Goal: Transaction & Acquisition: Purchase product/service

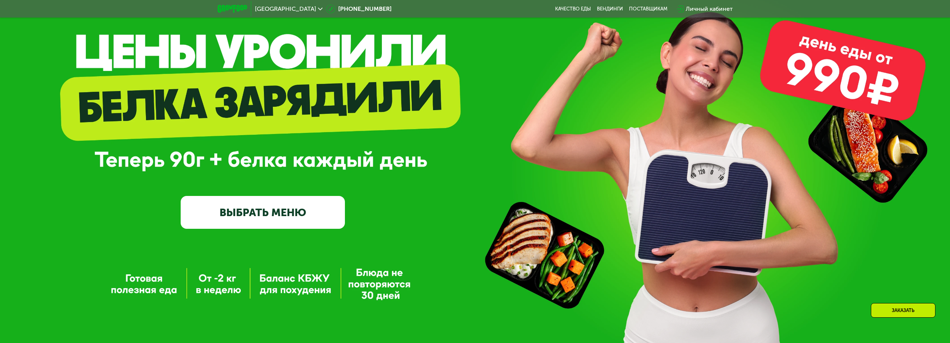
click at [255, 212] on link "ВЫБРАТЬ МЕНЮ" at bounding box center [263, 212] width 164 height 33
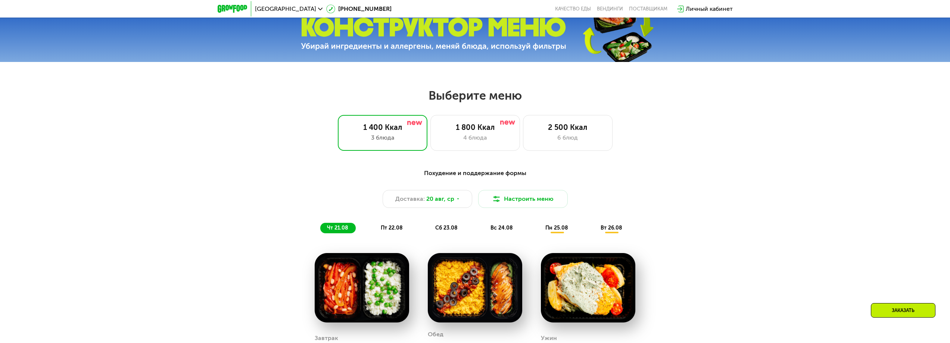
scroll to position [441, 0]
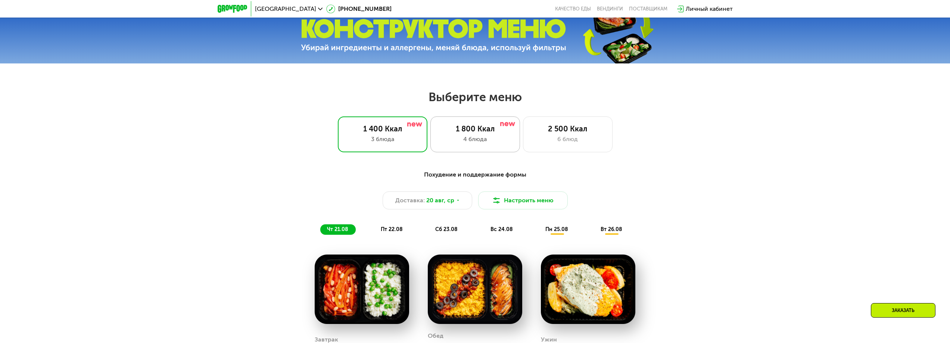
click at [523, 124] on div "1 800 Ккал 4 блюда" at bounding box center [568, 134] width 90 height 36
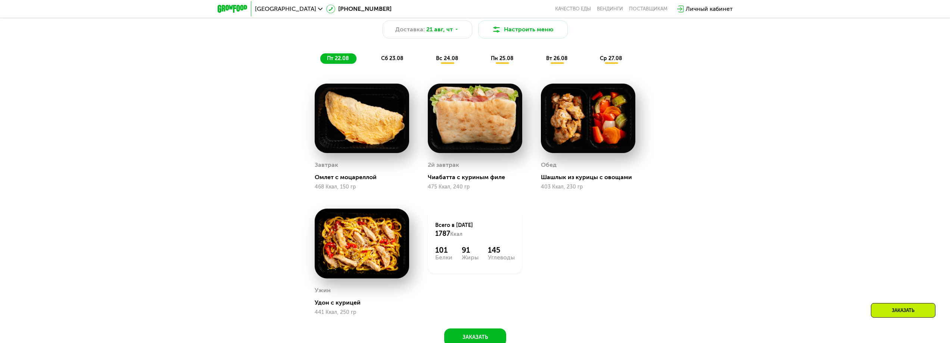
scroll to position [591, 0]
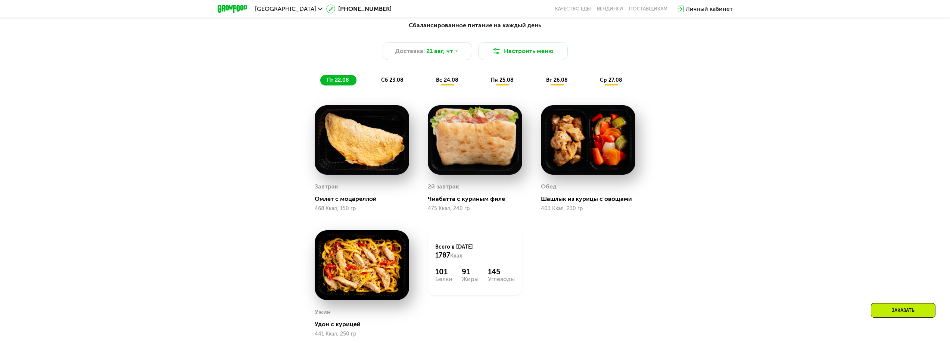
click at [392, 81] on span "сб 23.08" at bounding box center [392, 80] width 22 height 6
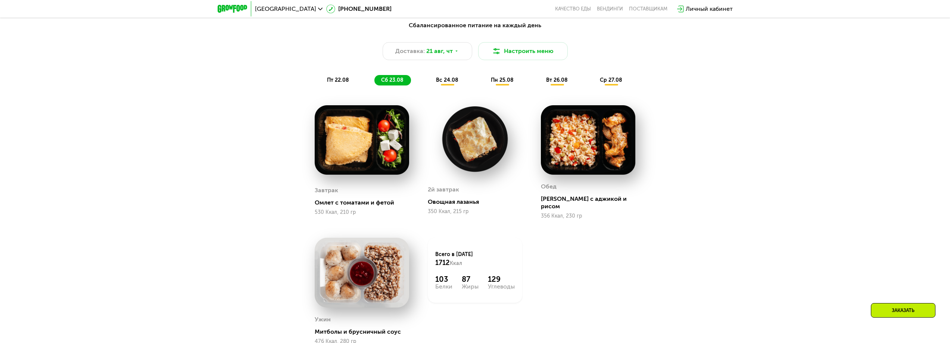
click at [332, 83] on span "пт 22.08" at bounding box center [338, 80] width 22 height 6
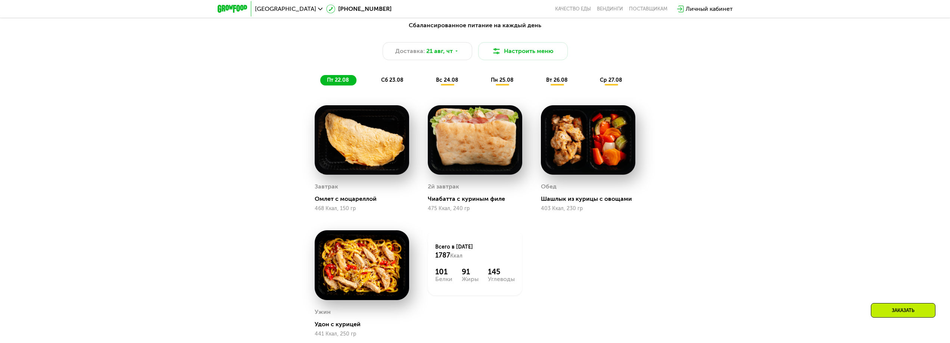
click at [387, 81] on span "сб 23.08" at bounding box center [392, 80] width 22 height 6
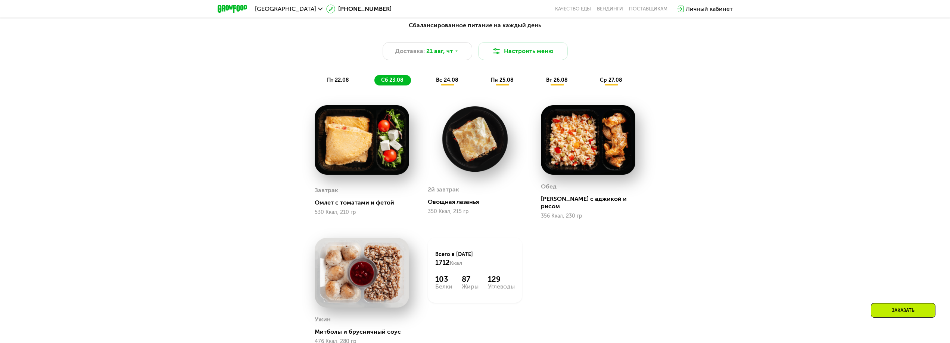
click at [445, 83] on span "вс 24.08" at bounding box center [447, 80] width 22 height 6
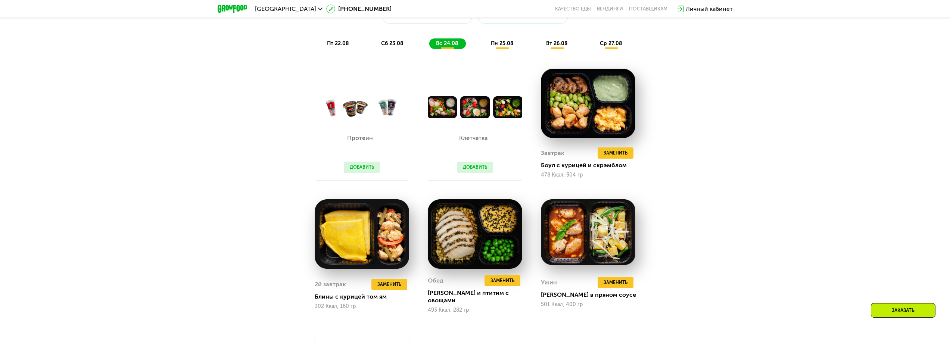
scroll to position [628, 0]
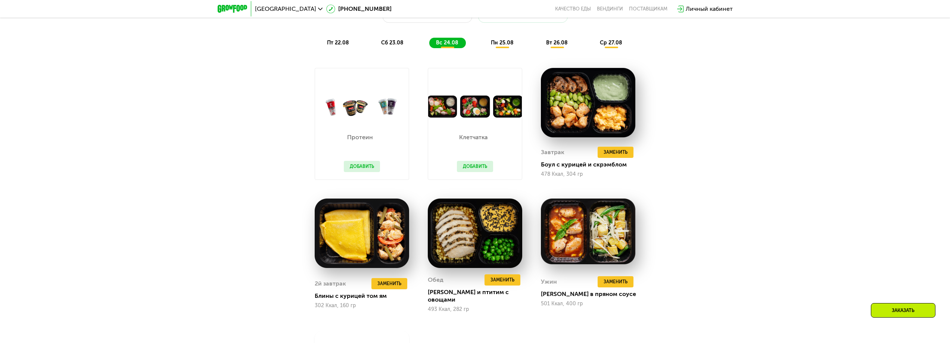
click at [502, 46] on span "пн 25.08" at bounding box center [502, 43] width 23 height 6
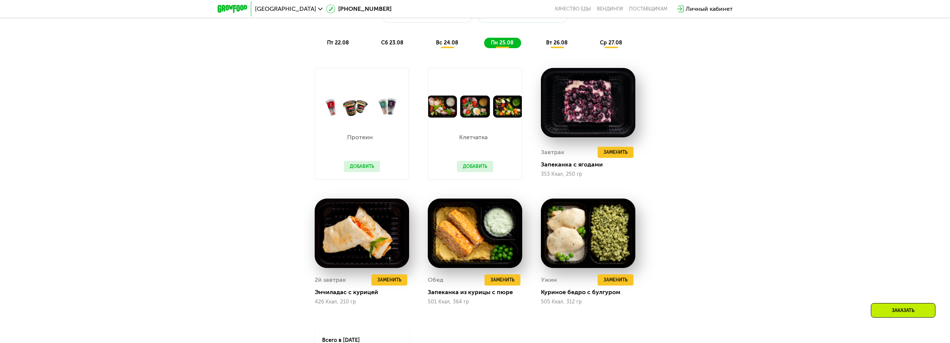
click at [593, 48] on div "вт 26.08" at bounding box center [611, 43] width 37 height 10
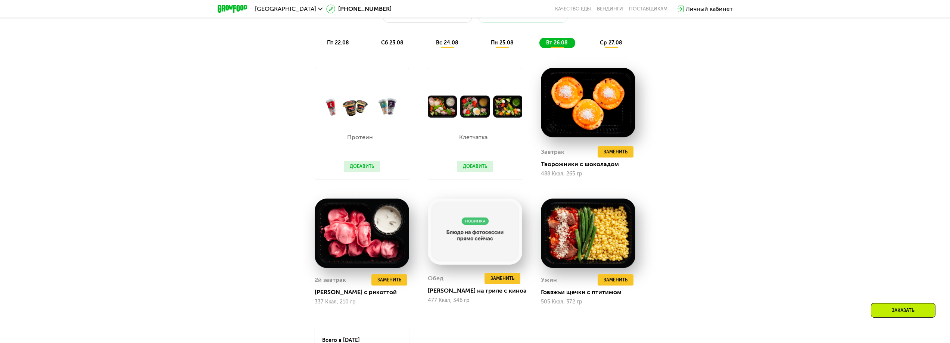
click at [772, 130] on div "Сбалансированное питание на каждый день Доставка: [DATE] Настроить меню пт 22.0…" at bounding box center [475, 205] width 950 height 465
